Goal: Information Seeking & Learning: Learn about a topic

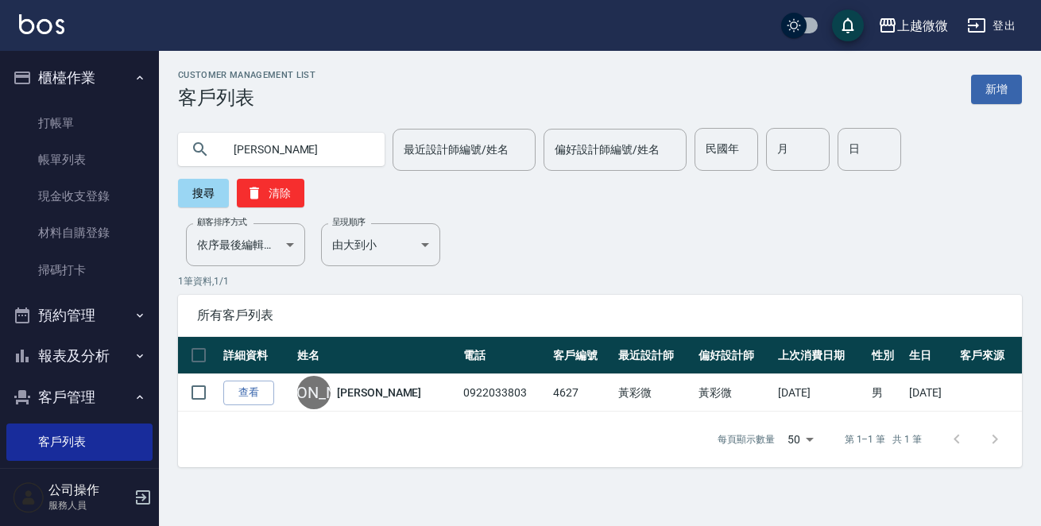
click at [51, 14] on img at bounding box center [41, 24] width 45 height 20
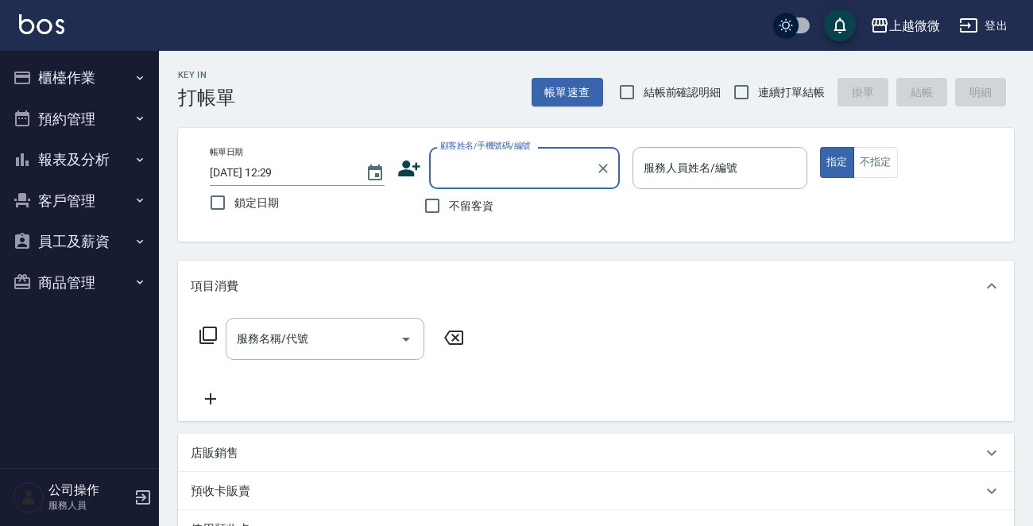
click at [84, 207] on button "客戶管理" at bounding box center [79, 200] width 146 height 41
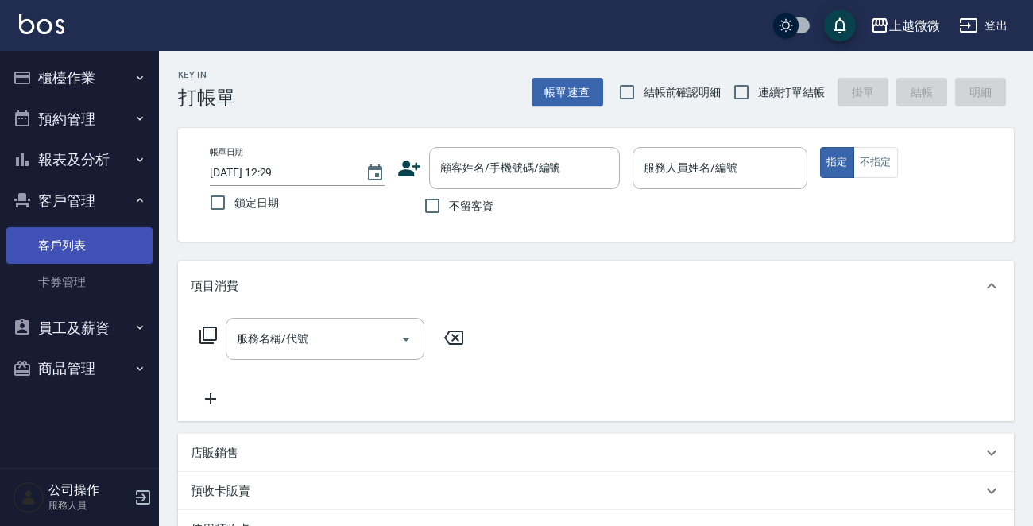
click at [61, 245] on link "客戶列表" at bounding box center [79, 245] width 146 height 37
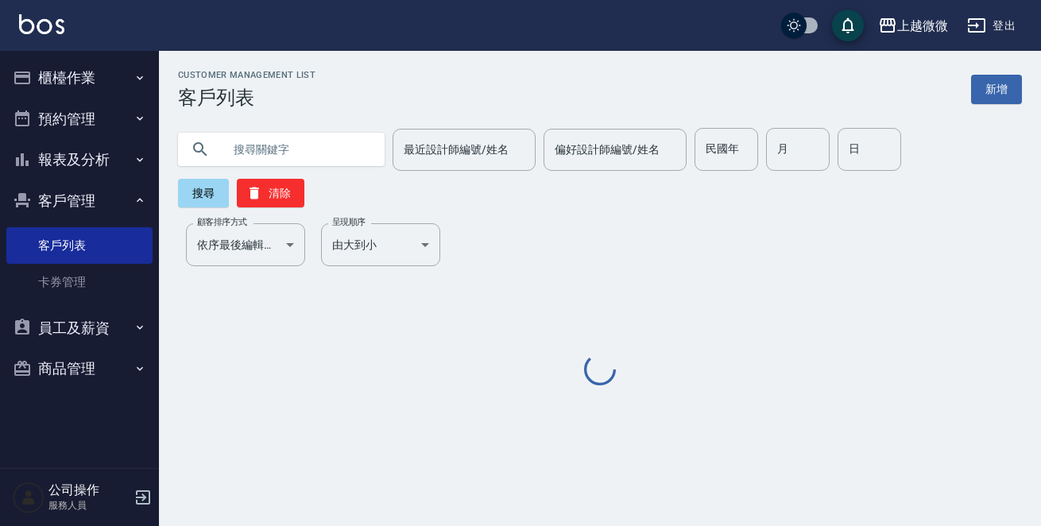
drag, startPoint x: 298, startPoint y: 142, endPoint x: 277, endPoint y: 145, distance: 21.6
click at [296, 143] on input "text" at bounding box center [297, 149] width 149 height 43
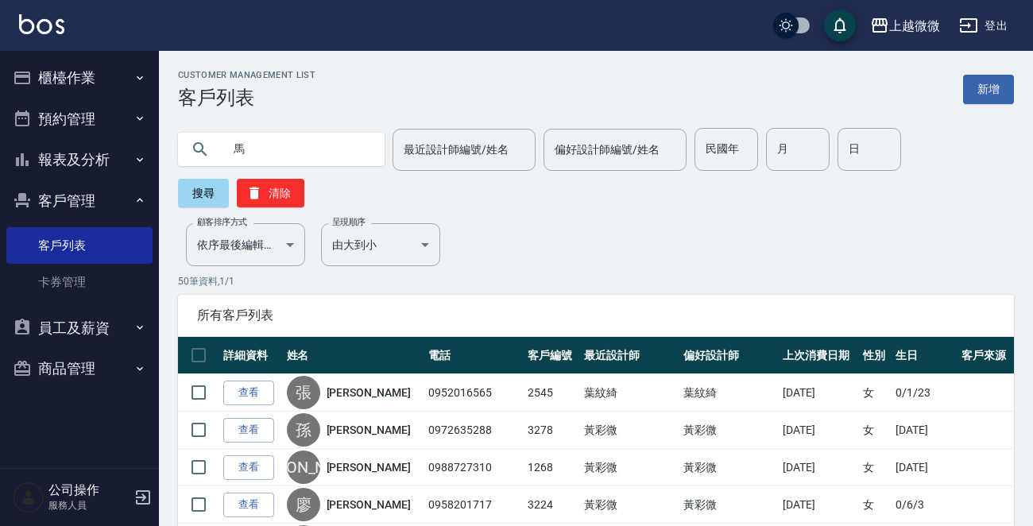
type input "馬"
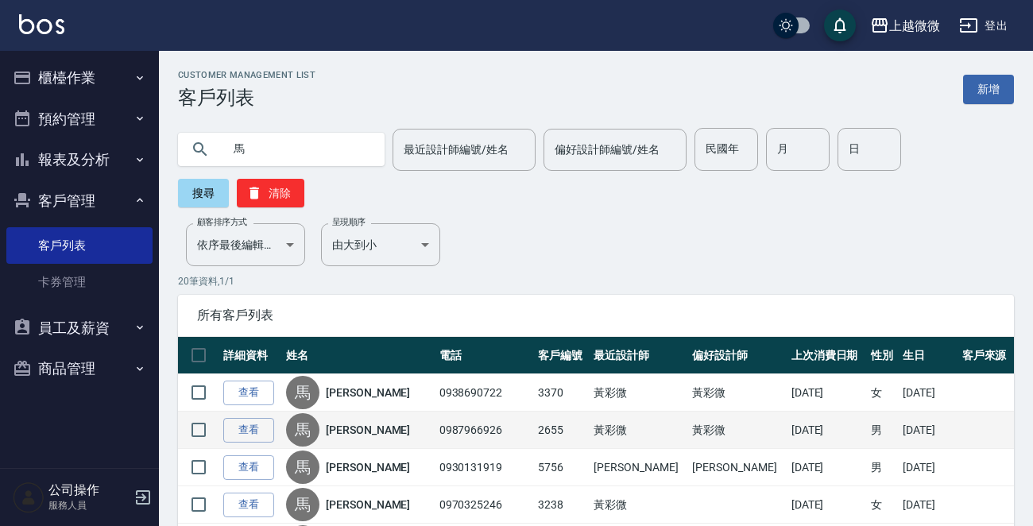
click at [372, 436] on link "[PERSON_NAME]" at bounding box center [368, 430] width 84 height 16
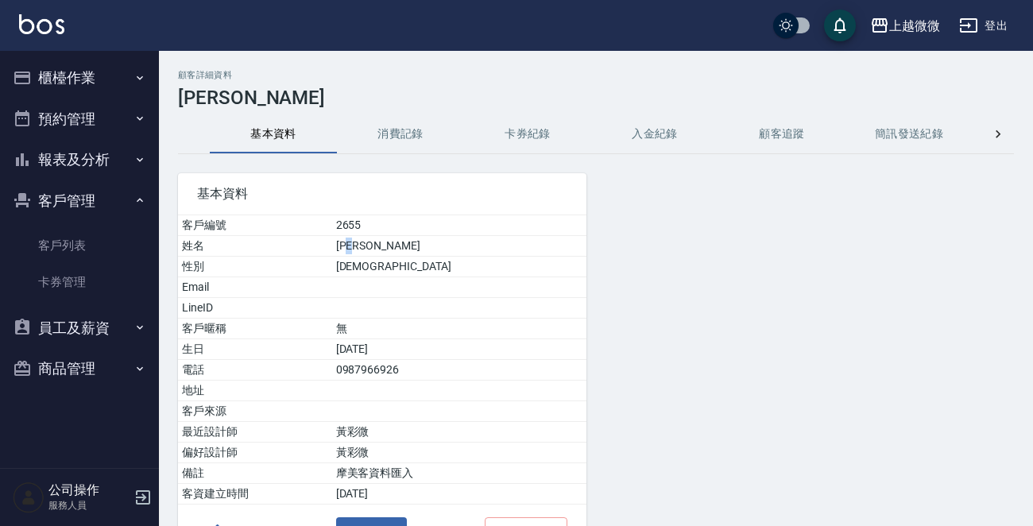
drag, startPoint x: 405, startPoint y: 244, endPoint x: 393, endPoint y: 244, distance: 11.1
click at [393, 244] on td "[PERSON_NAME]" at bounding box center [459, 246] width 254 height 21
click at [395, 141] on button "消費記錄" at bounding box center [400, 134] width 127 height 38
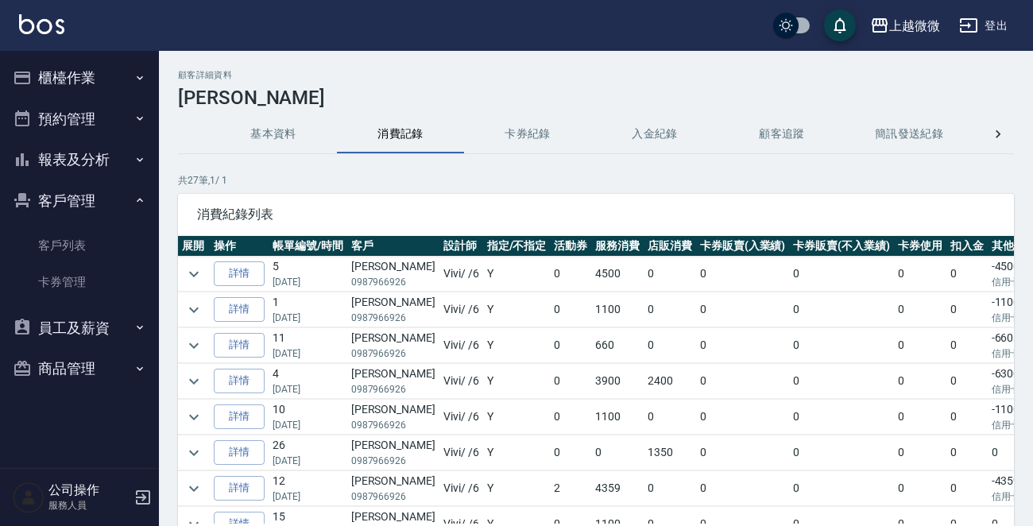
click at [174, 273] on div "顧客詳細資料 [PERSON_NAME] 基本資料 消費記錄 卡券紀錄 入金紀錄 顧客追蹤 簡訊發送紀錄 抽獎券紀錄 共 27 筆, 1 / 1 消費紀錄列表…" at bounding box center [596, 342] width 874 height 545
click at [181, 271] on td at bounding box center [194, 274] width 32 height 35
click at [183, 271] on button "expand row" at bounding box center [194, 274] width 24 height 24
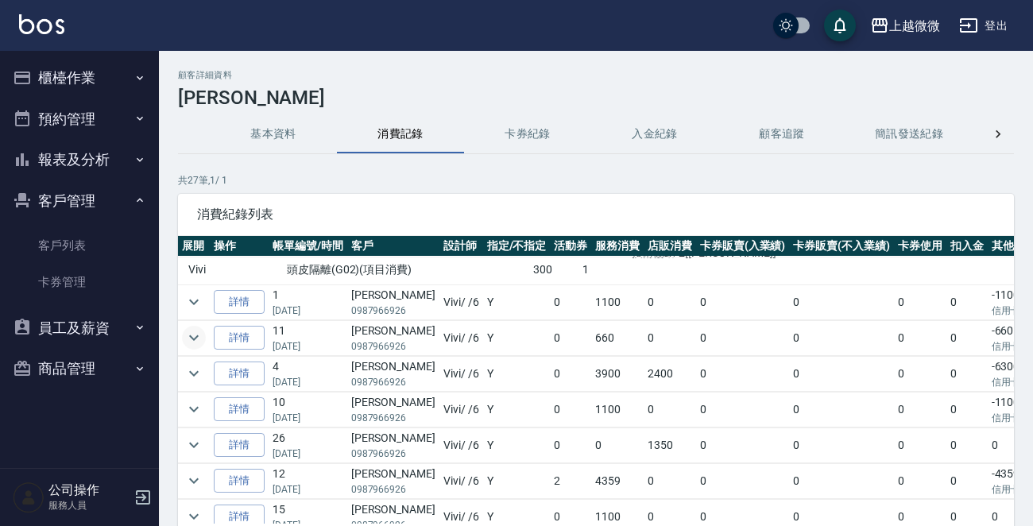
scroll to position [159, 0]
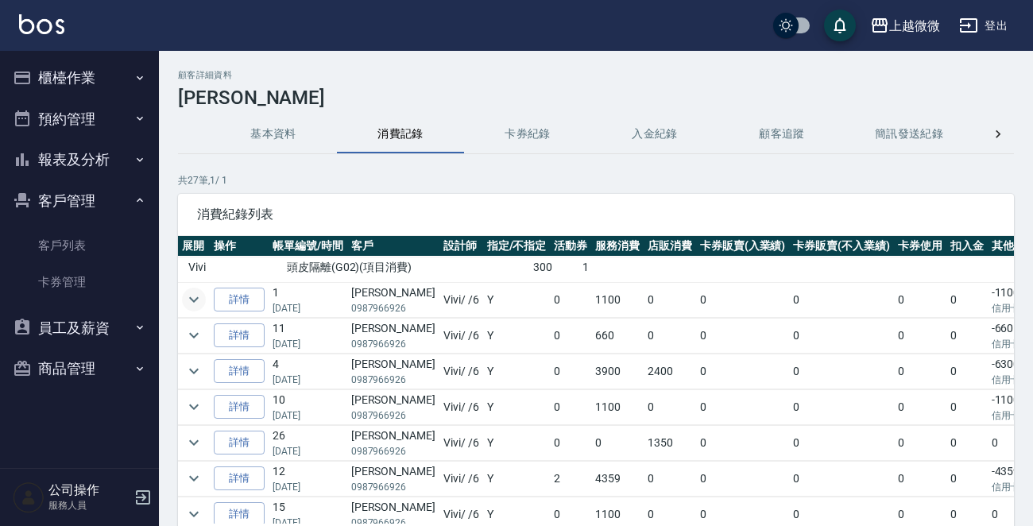
click at [188, 298] on icon "expand row" at bounding box center [193, 299] width 19 height 19
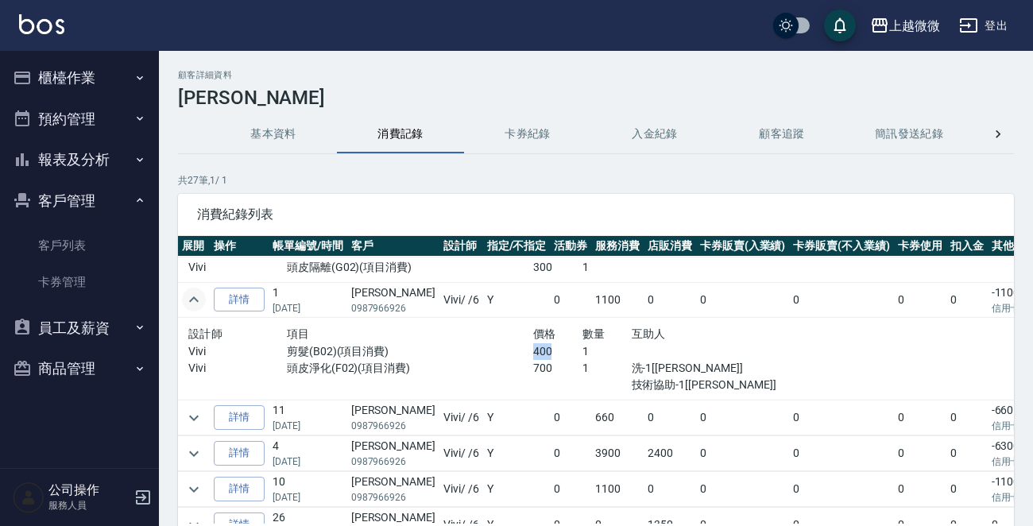
drag, startPoint x: 506, startPoint y: 345, endPoint x: 534, endPoint y: 346, distance: 28.6
click at [534, 346] on div "Vivi 剪髮(B02)(項目消費) 400 1" at bounding box center [483, 351] width 591 height 17
click at [533, 347] on p "400" at bounding box center [557, 351] width 49 height 17
click at [200, 418] on icon "expand row" at bounding box center [193, 418] width 19 height 19
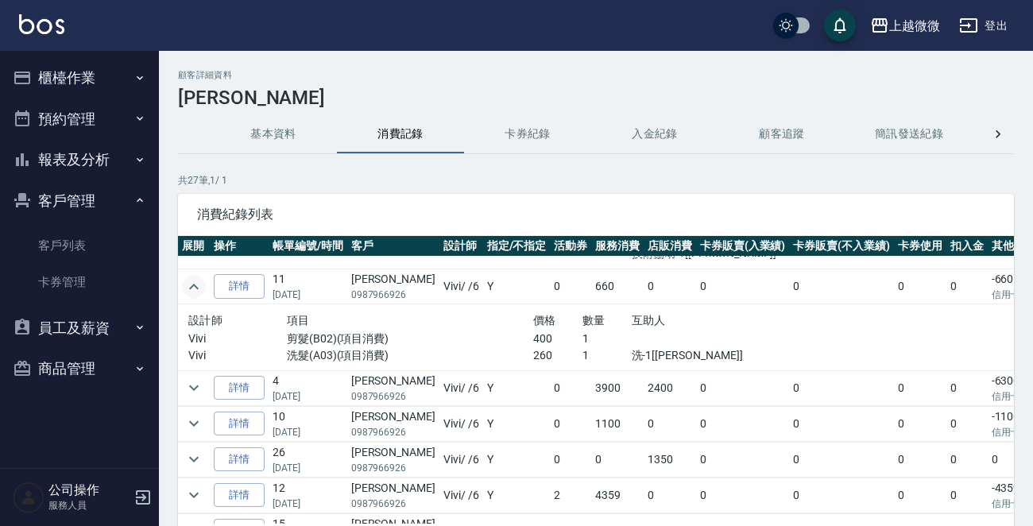
scroll to position [318, 0]
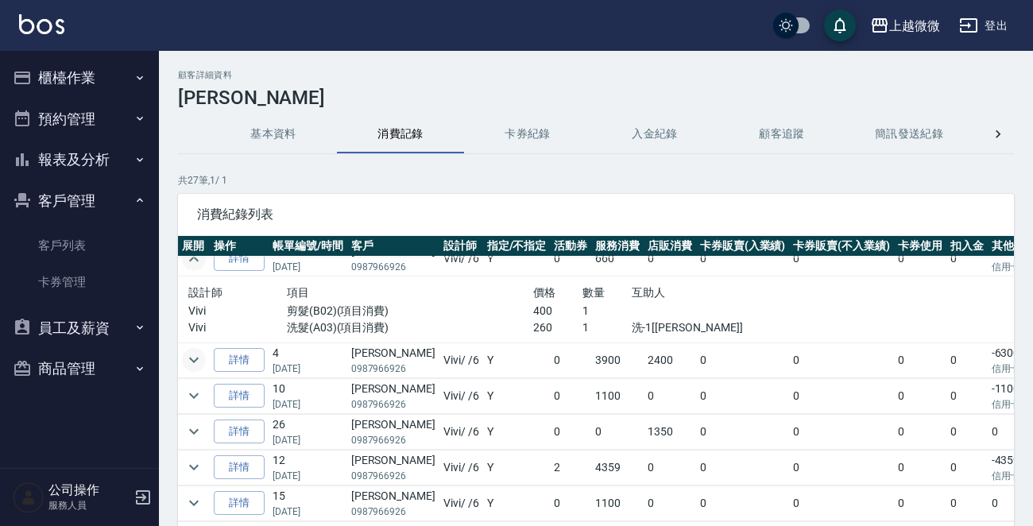
click at [189, 361] on icon "expand row" at bounding box center [193, 360] width 19 height 19
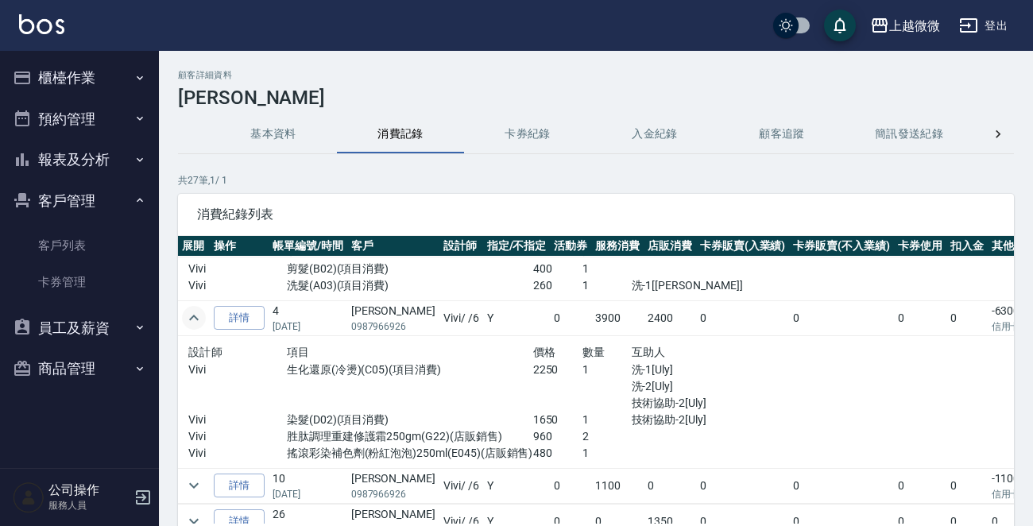
scroll to position [397, 0]
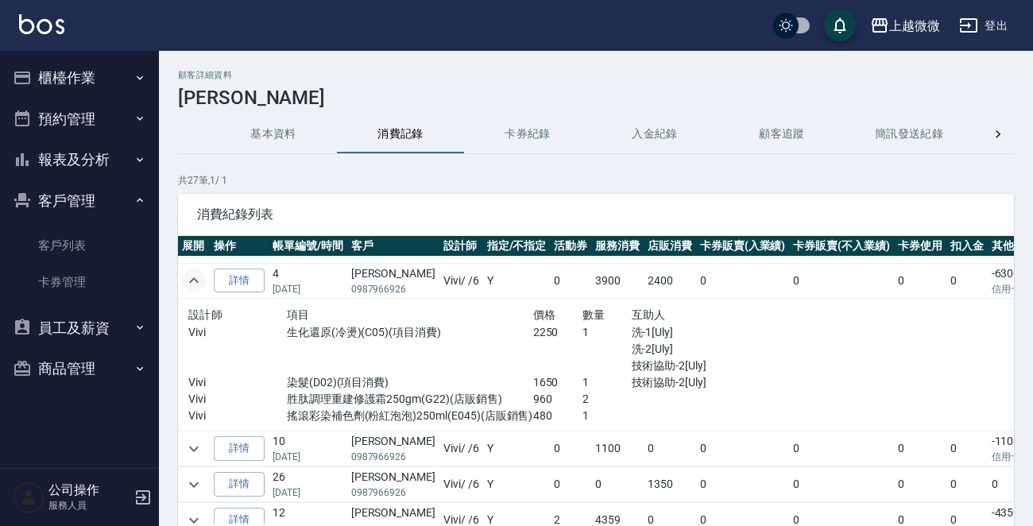
click at [68, 237] on link "客戶列表" at bounding box center [79, 245] width 146 height 37
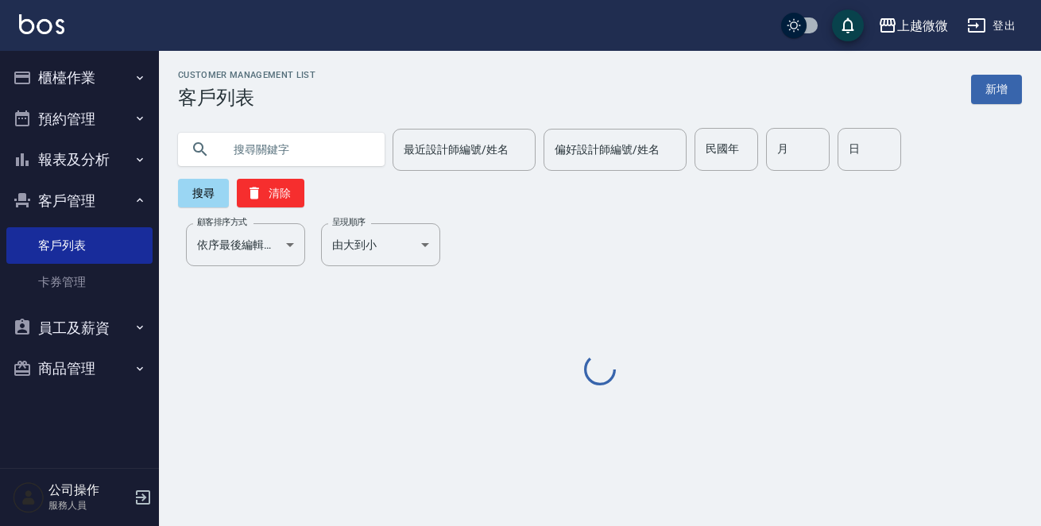
click at [296, 163] on input "text" at bounding box center [297, 149] width 149 height 43
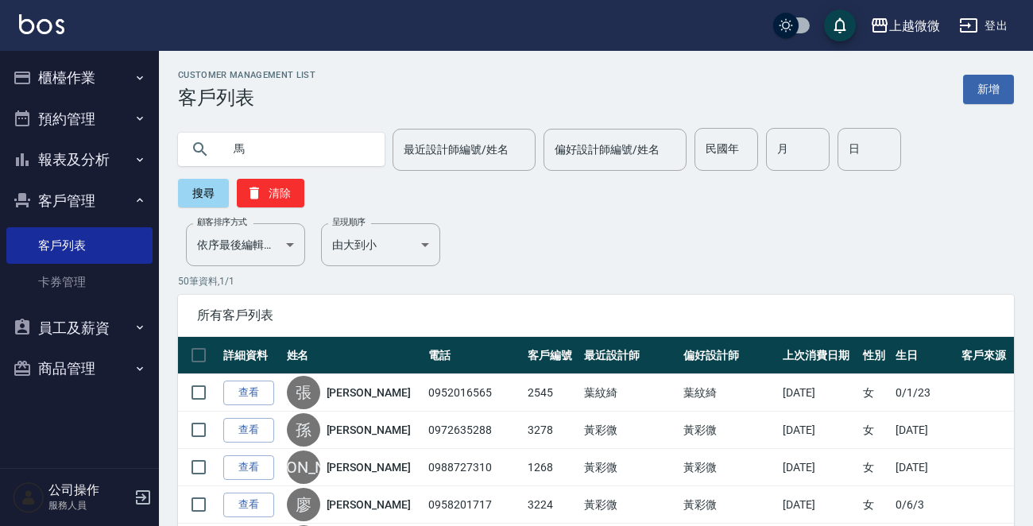
type input "馬"
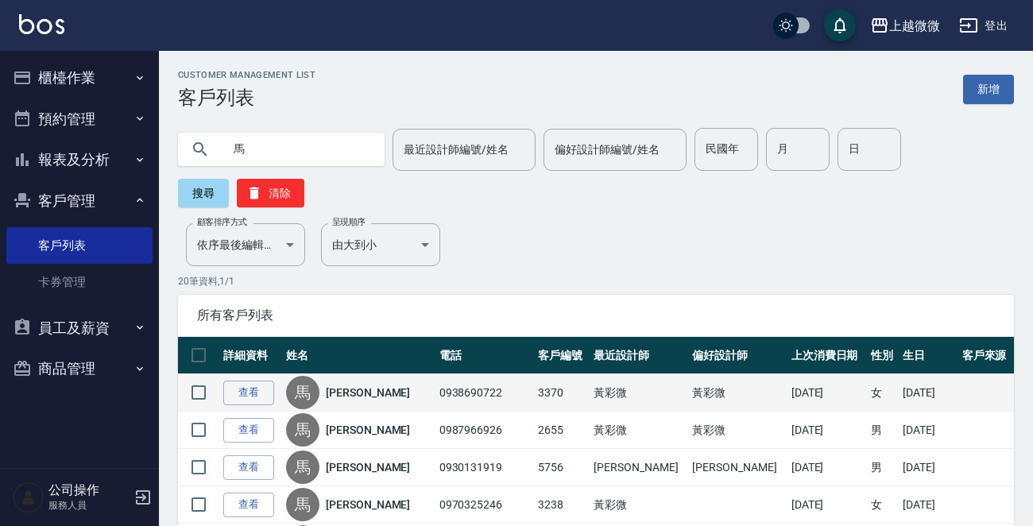
click at [369, 390] on link "[PERSON_NAME]" at bounding box center [368, 393] width 84 height 16
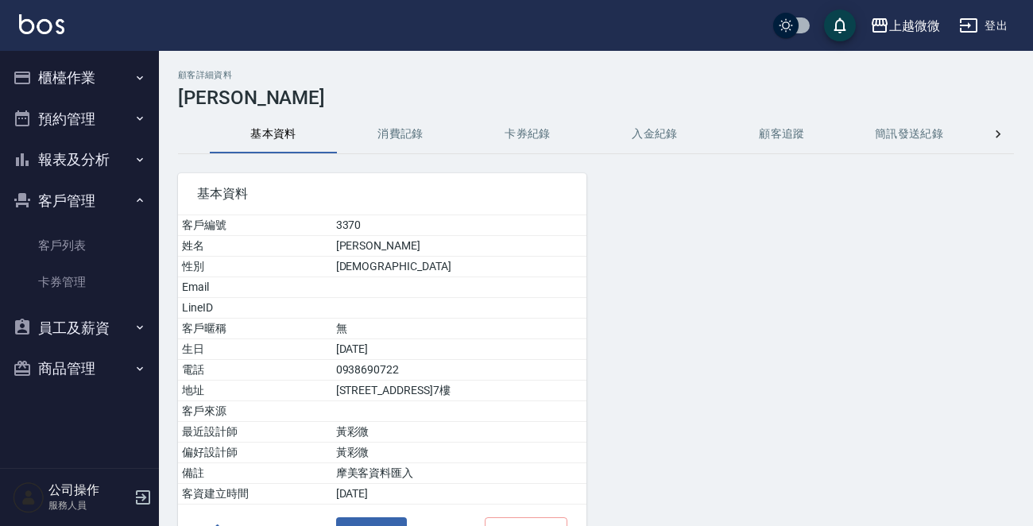
click at [399, 133] on button "消費記錄" at bounding box center [400, 134] width 127 height 38
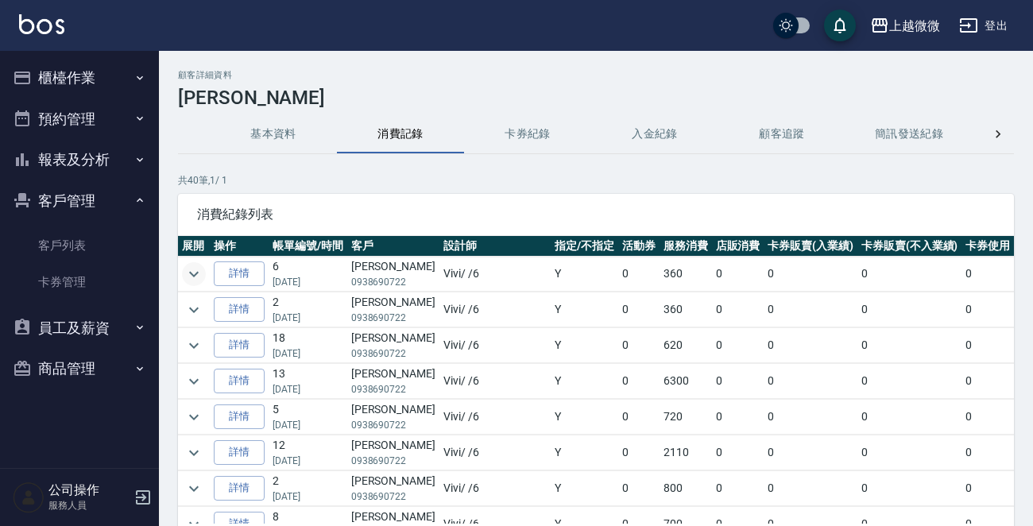
click at [198, 269] on icon "expand row" at bounding box center [193, 274] width 19 height 19
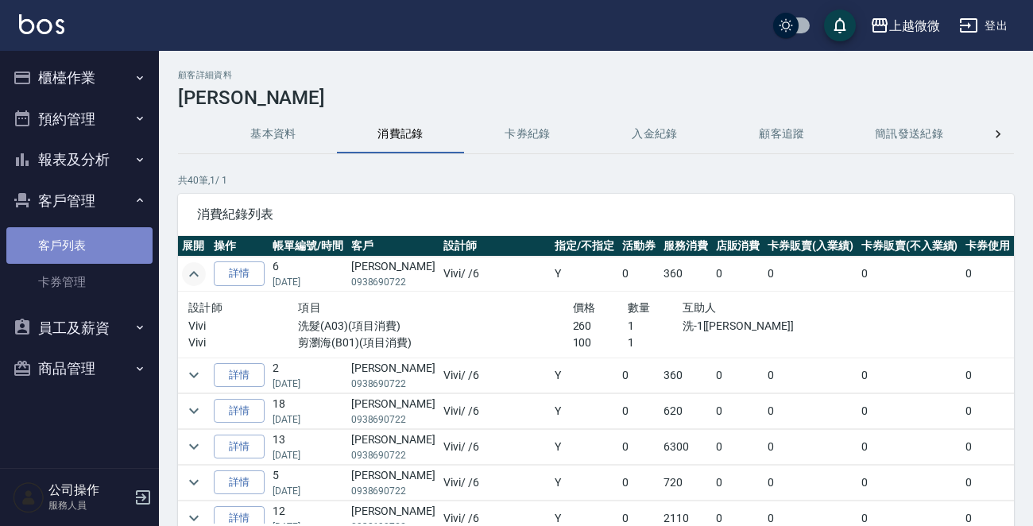
click at [64, 237] on link "客戶列表" at bounding box center [79, 245] width 146 height 37
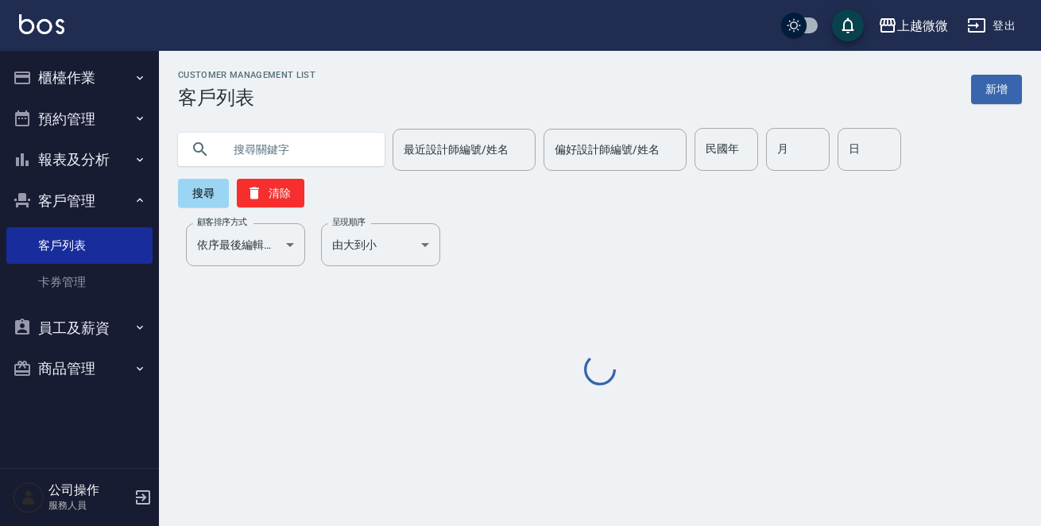
click at [279, 135] on input "text" at bounding box center [297, 149] width 149 height 43
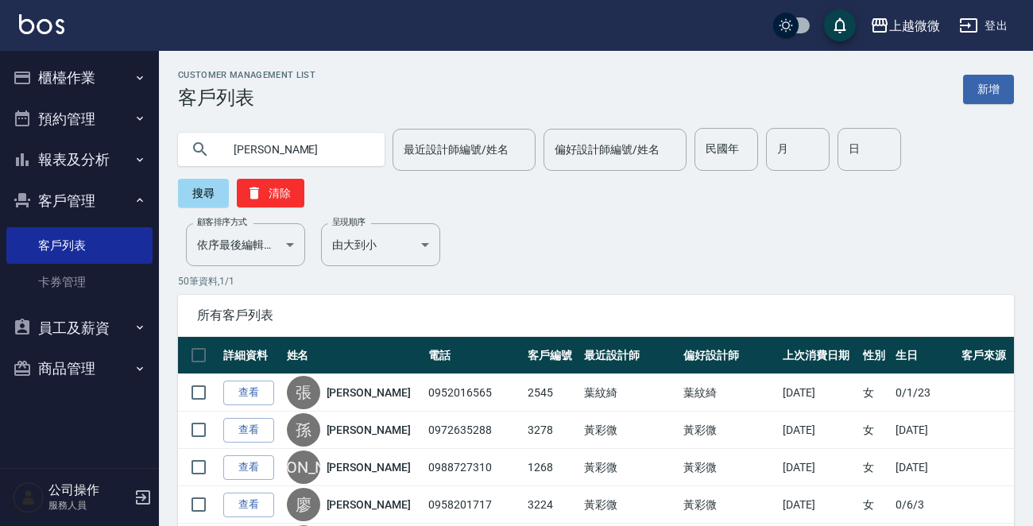
type input "[PERSON_NAME]"
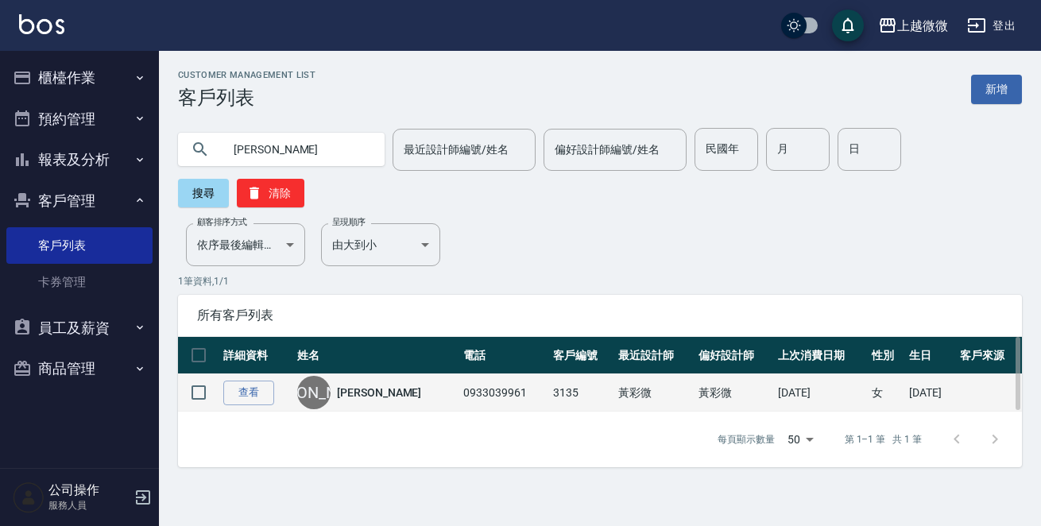
click at [364, 385] on link "[PERSON_NAME]" at bounding box center [379, 393] width 84 height 16
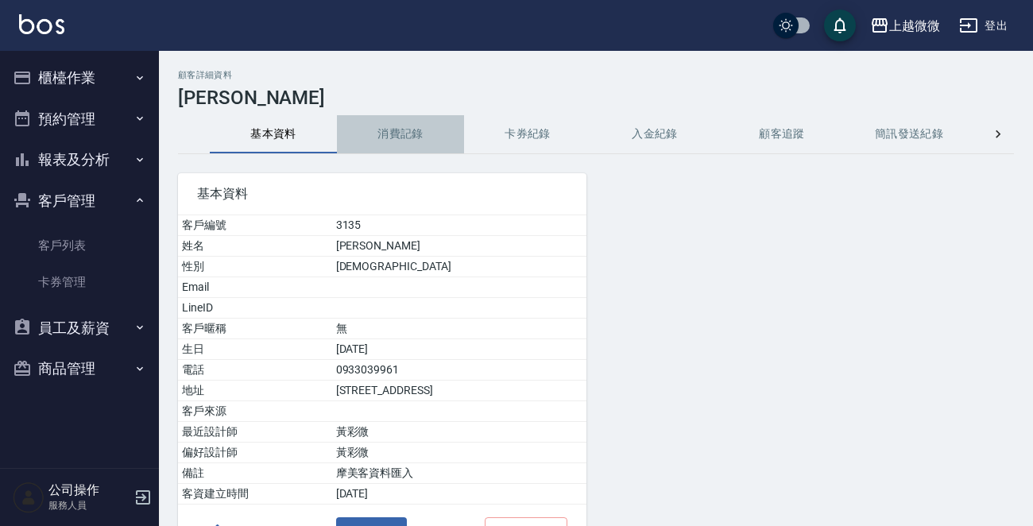
click at [401, 140] on button "消費記錄" at bounding box center [400, 134] width 127 height 38
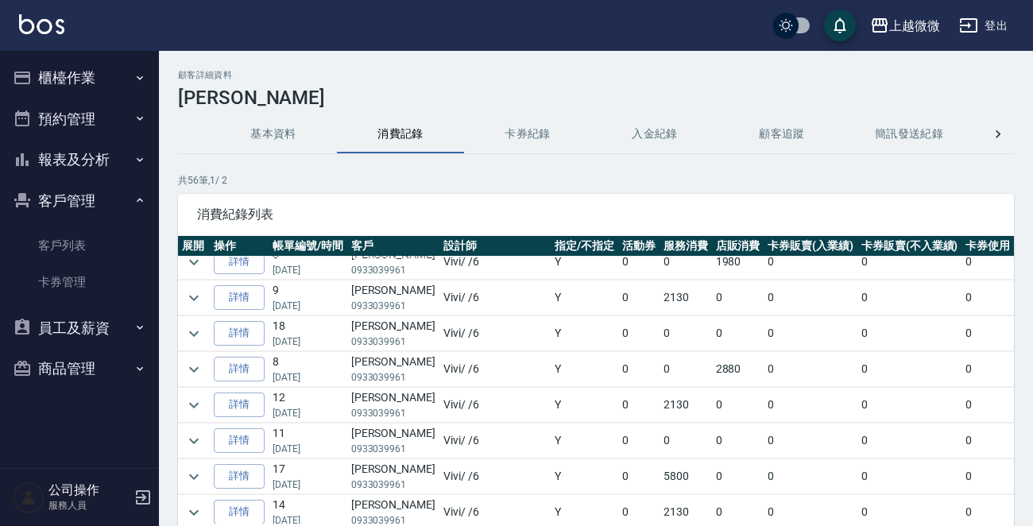
scroll to position [397, 0]
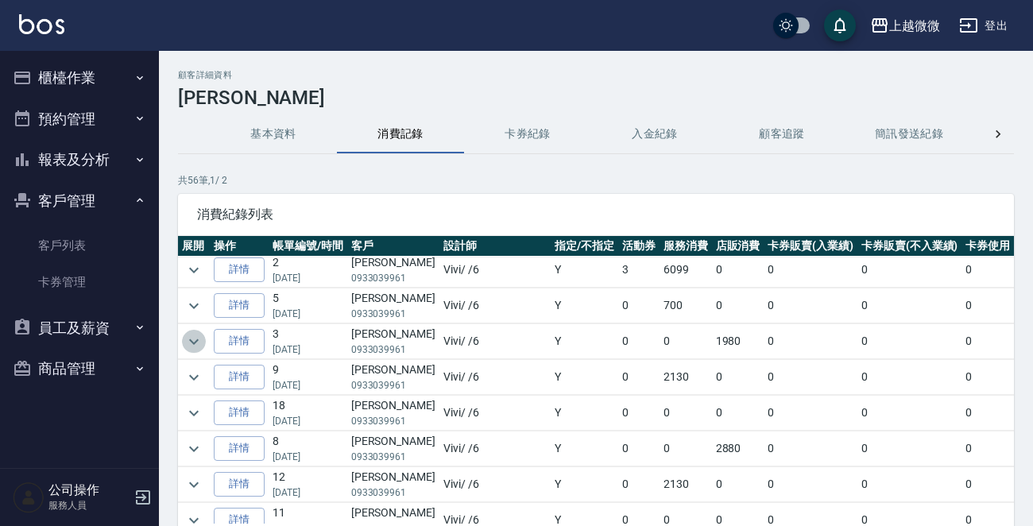
click at [198, 341] on icon "expand row" at bounding box center [193, 341] width 19 height 19
